Goal: Book appointment/travel/reservation

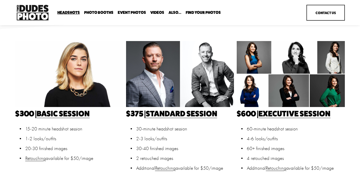
scroll to position [120, 0]
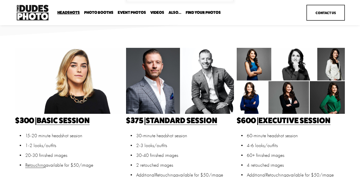
click at [85, 89] on div at bounding box center [69, 81] width 108 height 66
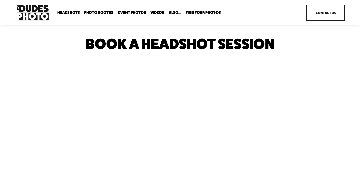
click at [67, 13] on span "Headshots" at bounding box center [68, 13] width 22 height 4
click at [0, 0] on span "Drop-In Headshot Sessions" at bounding box center [0, 0] width 0 height 0
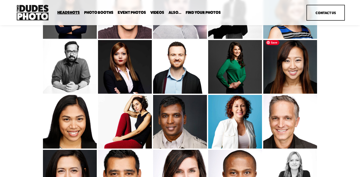
scroll to position [737, 0]
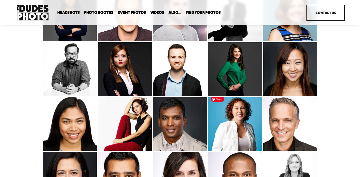
click at [248, 131] on img at bounding box center [235, 130] width 54 height 71
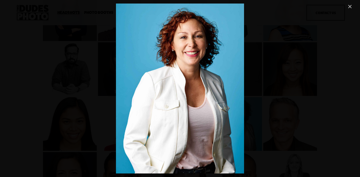
click at [348, 8] on link "Close" at bounding box center [349, 7] width 6 height 6
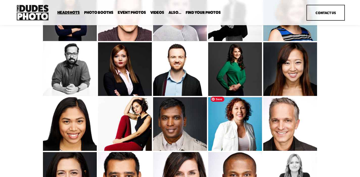
click at [240, 128] on img at bounding box center [235, 130] width 54 height 71
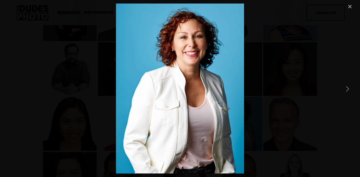
click at [350, 7] on link "Close" at bounding box center [349, 7] width 6 height 6
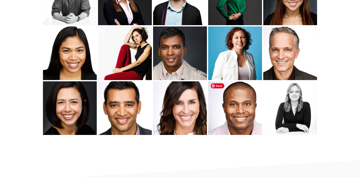
scroll to position [822, 0]
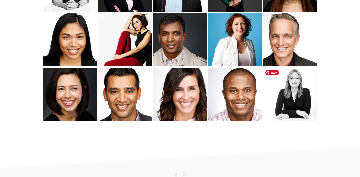
click at [292, 109] on img at bounding box center [289, 95] width 54 height 54
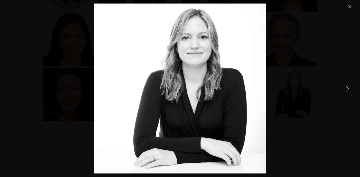
click at [348, 8] on link "Close" at bounding box center [349, 7] width 6 height 6
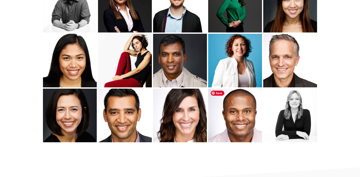
scroll to position [794, 0]
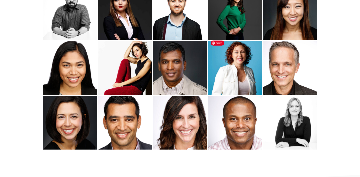
click at [243, 76] on img at bounding box center [235, 73] width 54 height 71
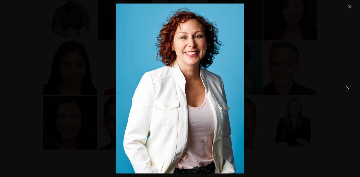
click at [347, 5] on link "Close" at bounding box center [349, 7] width 6 height 6
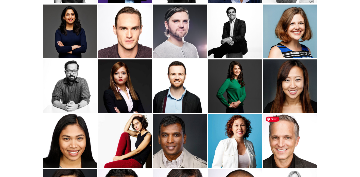
scroll to position [681, 0]
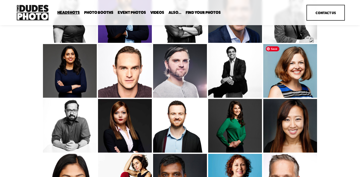
click at [285, 78] on img at bounding box center [290, 84] width 54 height 81
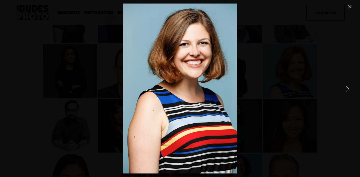
click at [348, 8] on link "Close" at bounding box center [349, 7] width 6 height 6
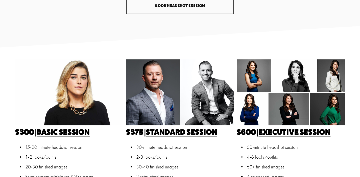
scroll to position [110, 0]
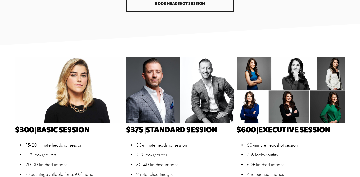
click at [289, 130] on link "Executive Session" at bounding box center [294, 129] width 72 height 9
click at [189, 110] on div at bounding box center [180, 90] width 108 height 66
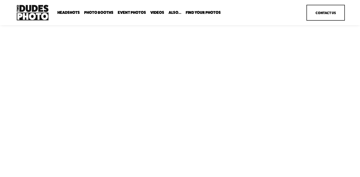
scroll to position [27, 0]
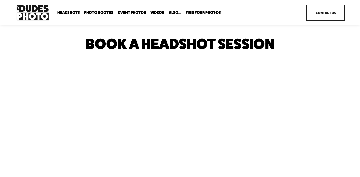
click at [0, 0] on span "Expo Headshots" at bounding box center [0, 0] width 0 height 0
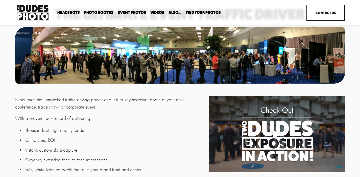
scroll to position [48, 0]
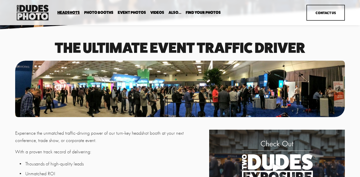
click at [0, 0] on span "Executive / VIP Portraits" at bounding box center [0, 0] width 0 height 0
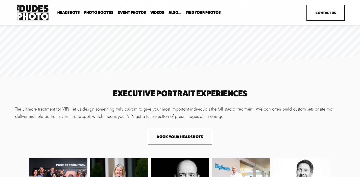
click at [0, 0] on span "Drop-In Headshot Sessions" at bounding box center [0, 0] width 0 height 0
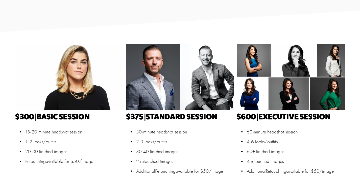
scroll to position [125, 0]
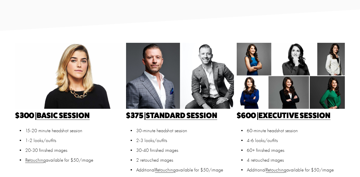
click at [81, 115] on link "Basic Session" at bounding box center [63, 115] width 53 height 9
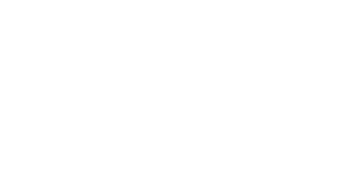
scroll to position [236, 0]
